Goal: Task Accomplishment & Management: Manage account settings

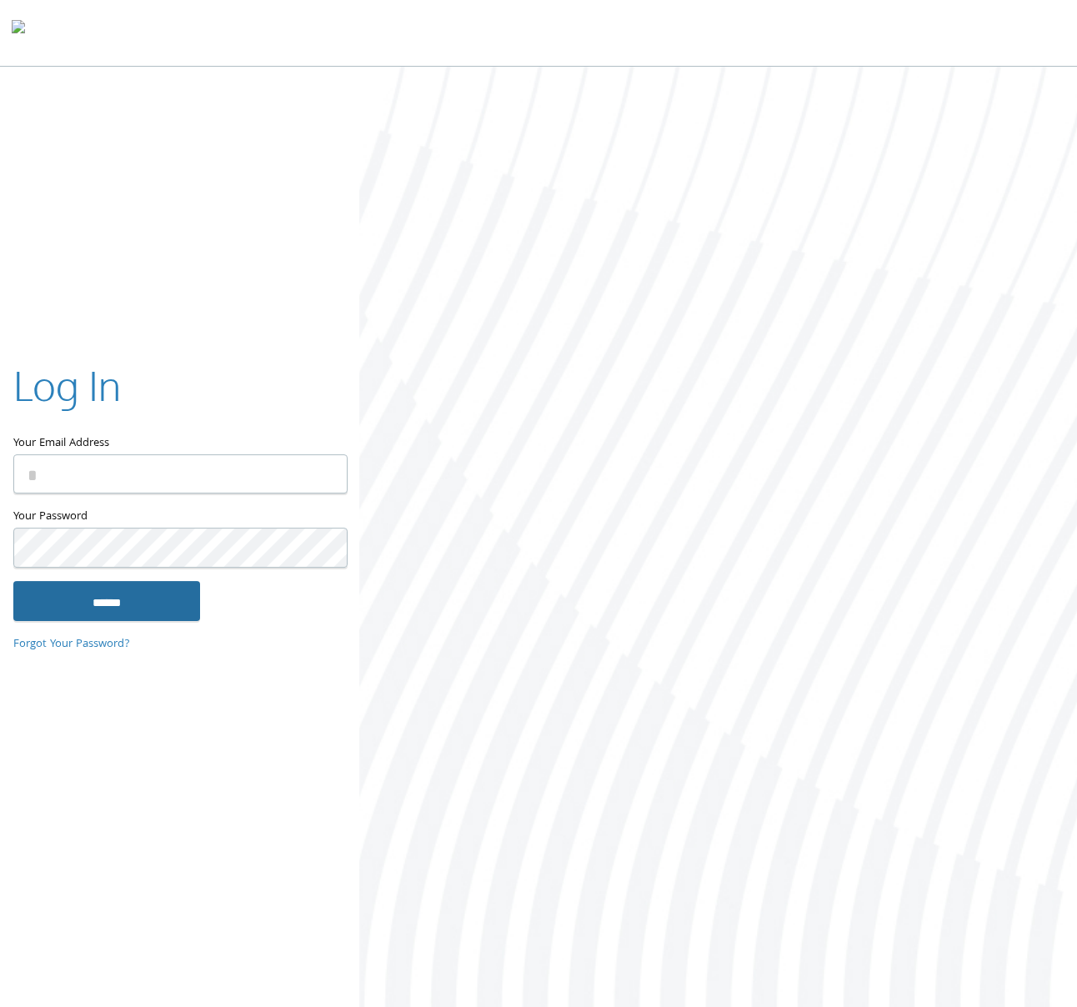
type input "**********"
click at [133, 599] on body "Home Solutions Technology Partners Features About Us Schedule a Demo Blog Log In" at bounding box center [538, 502] width 1077 height 1010
click at [271, 754] on div "**********" at bounding box center [538, 537] width 1077 height 940
click at [140, 606] on input "******" at bounding box center [106, 601] width 187 height 40
